Goal: Navigation & Orientation: Find specific page/section

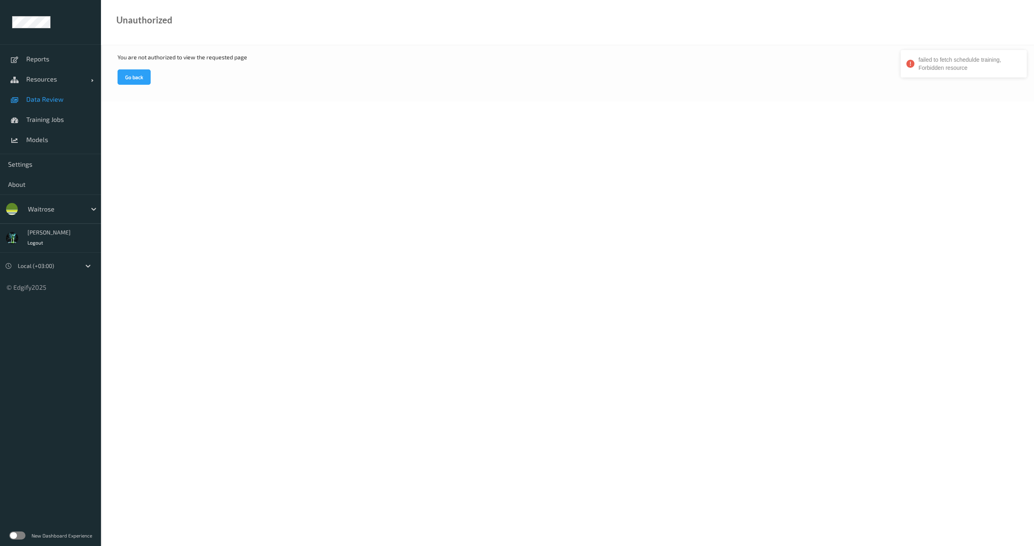
click at [48, 103] on link "Data Review" at bounding box center [50, 99] width 101 height 20
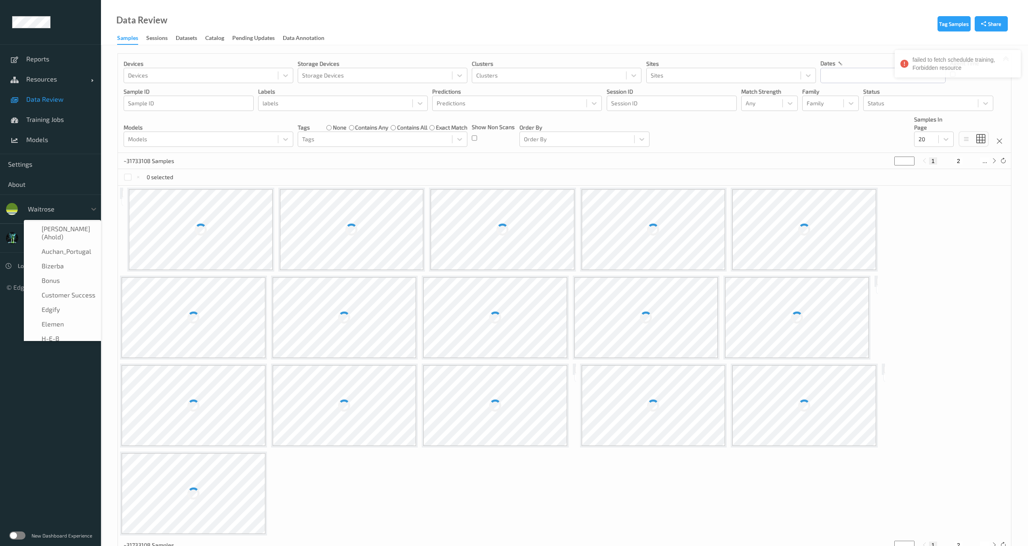
click at [41, 210] on div at bounding box center [55, 209] width 55 height 10
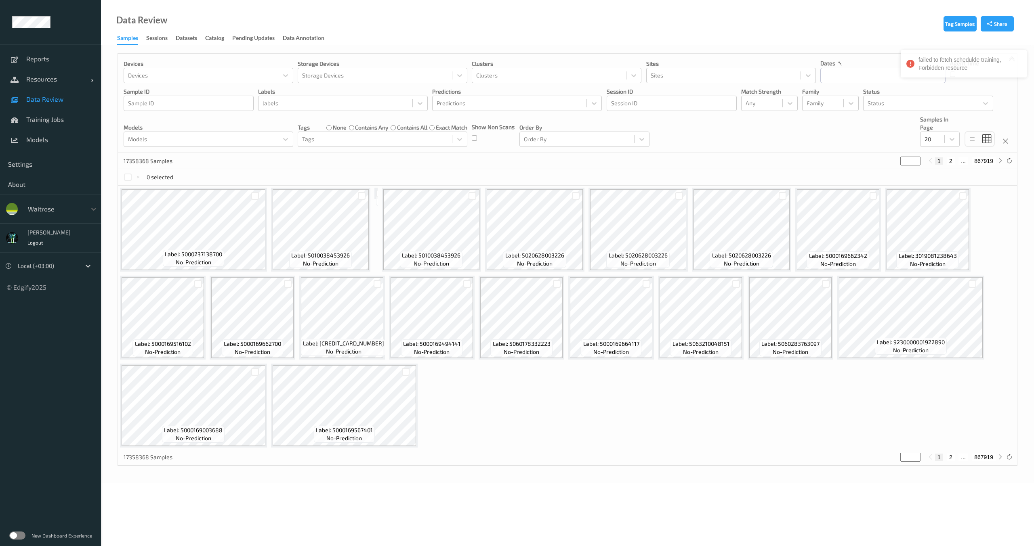
click at [41, 210] on div at bounding box center [55, 209] width 55 height 10
click at [61, 80] on span "Resources" at bounding box center [58, 79] width 65 height 8
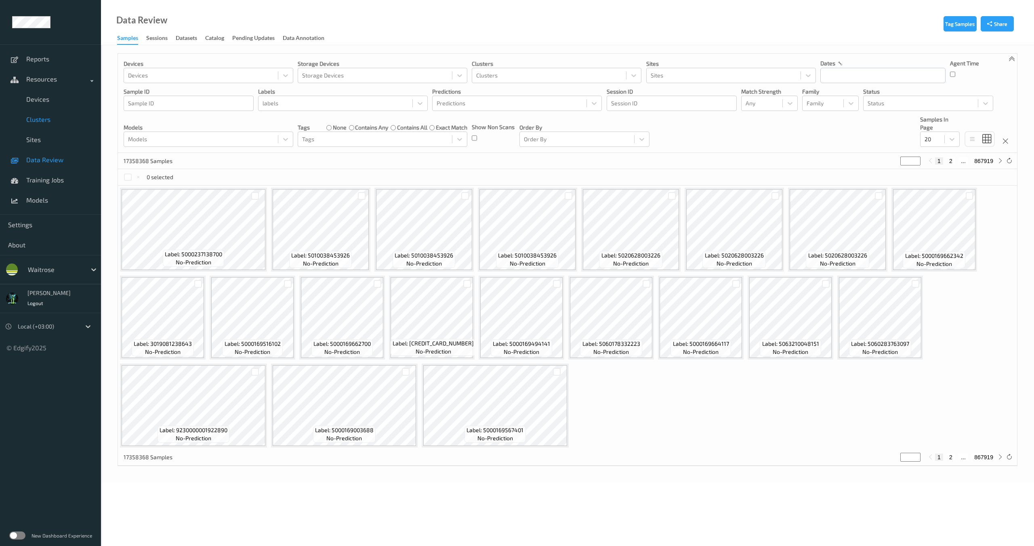
click at [41, 122] on span "Clusters" at bounding box center [59, 119] width 67 height 8
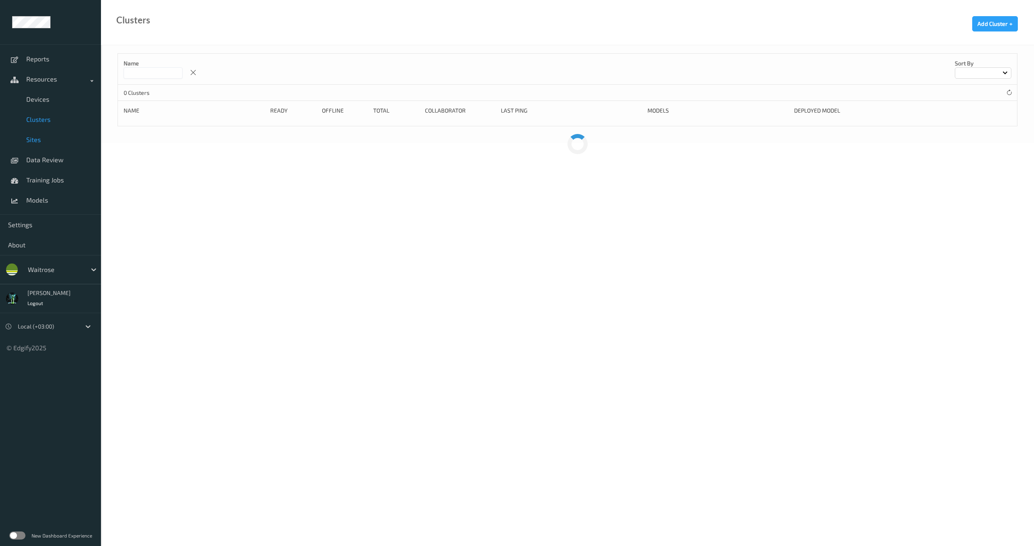
click at [40, 141] on span "Sites" at bounding box center [59, 140] width 67 height 8
